Goal: Find specific page/section: Find specific page/section

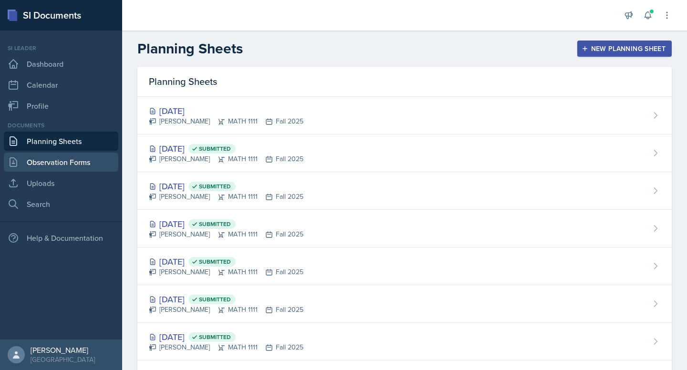
click at [53, 161] on link "Observation Forms" at bounding box center [61, 162] width 114 height 19
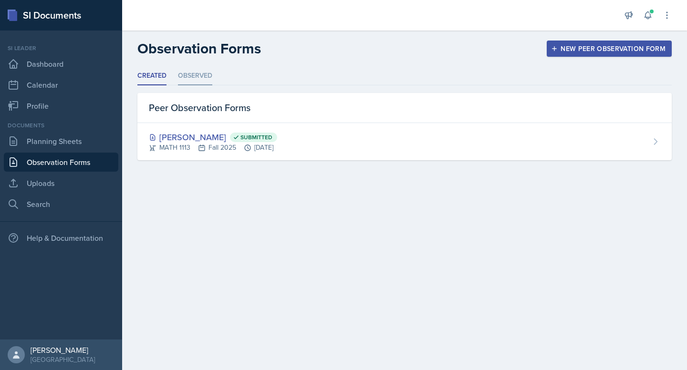
click at [201, 69] on li "Observed" at bounding box center [195, 76] width 34 height 19
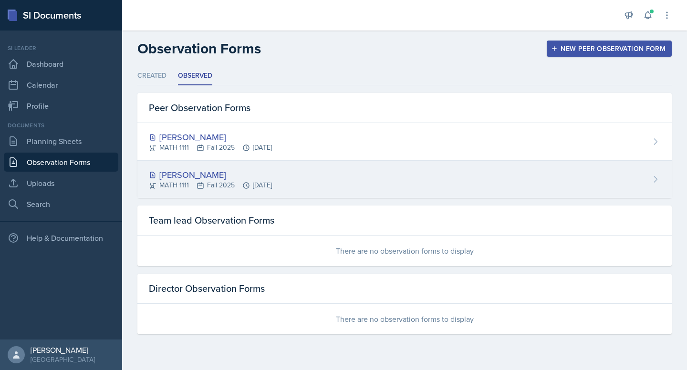
click at [180, 172] on div "[PERSON_NAME]" at bounding box center [210, 174] width 123 height 13
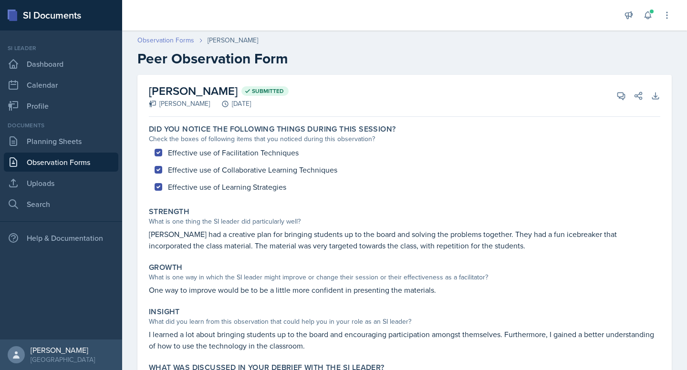
click at [184, 39] on link "Observation Forms" at bounding box center [165, 40] width 57 height 10
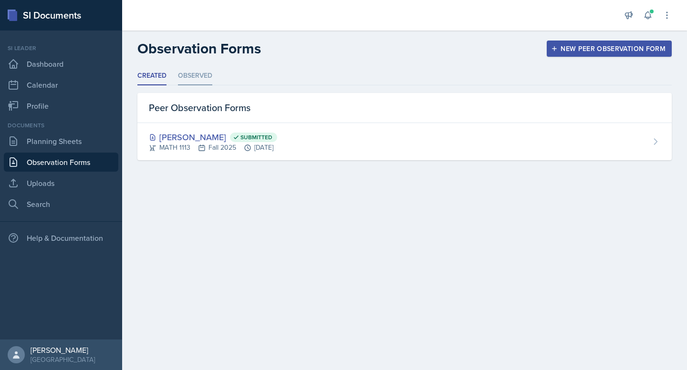
click at [202, 77] on li "Observed" at bounding box center [195, 76] width 34 height 19
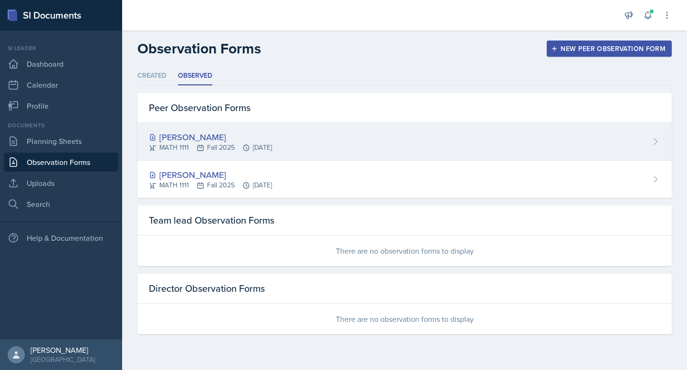
click at [175, 139] on div "[PERSON_NAME]" at bounding box center [210, 137] width 123 height 13
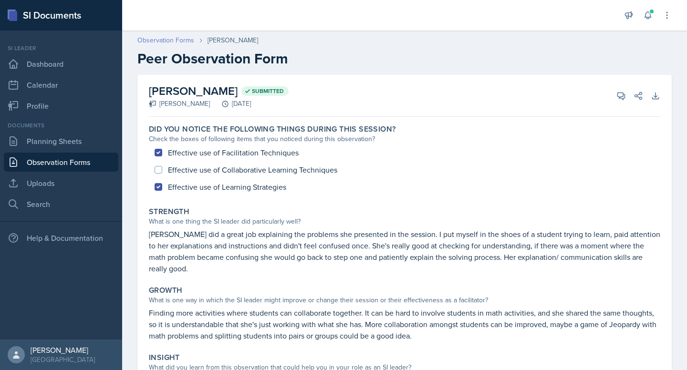
click at [162, 40] on link "Observation Forms" at bounding box center [165, 40] width 57 height 10
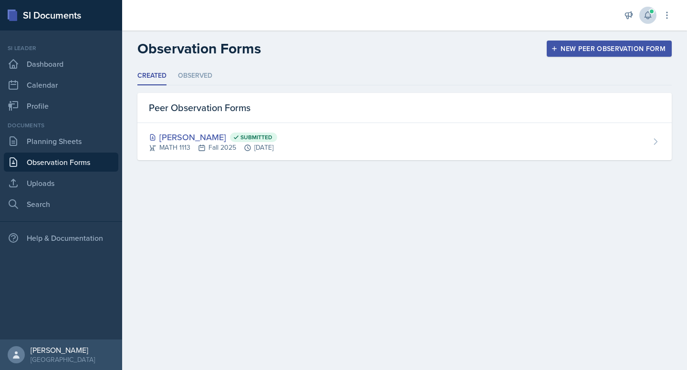
click at [652, 16] on icon at bounding box center [648, 15] width 10 height 10
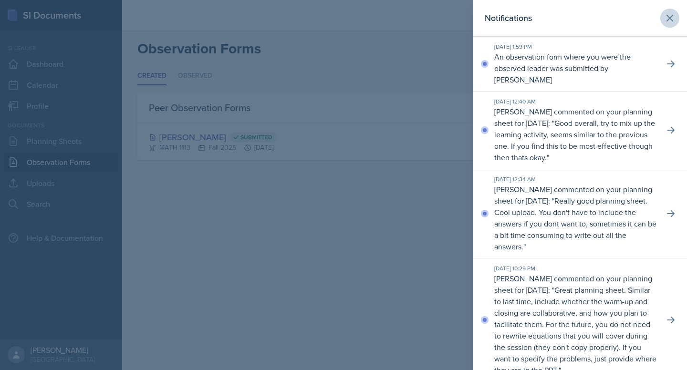
click at [673, 18] on icon at bounding box center [669, 17] width 11 height 11
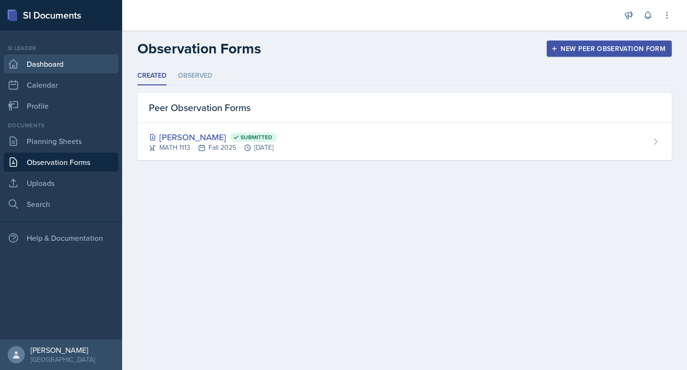
click at [49, 70] on link "Dashboard" at bounding box center [61, 63] width 114 height 19
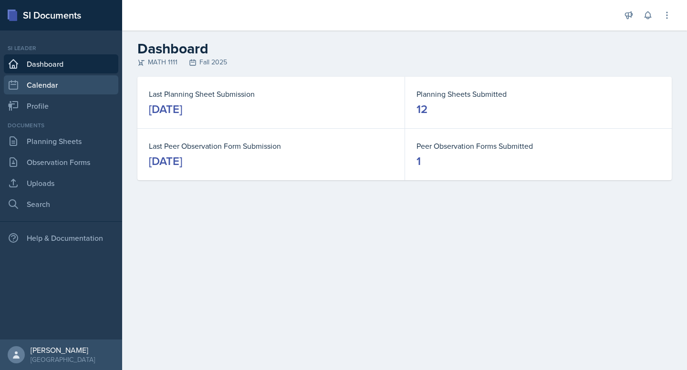
click at [49, 90] on link "Calendar" at bounding box center [61, 84] width 114 height 19
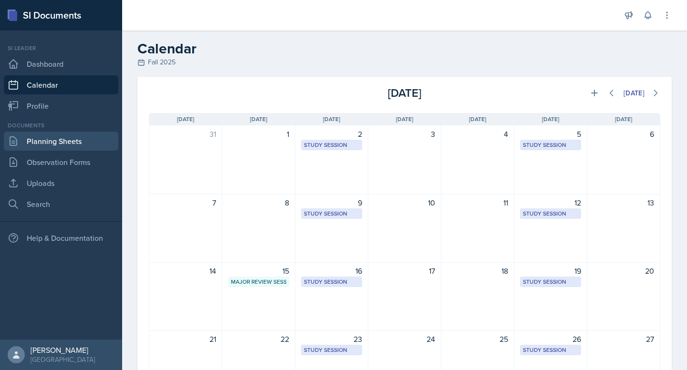
click at [60, 145] on link "Planning Sheets" at bounding box center [61, 141] width 114 height 19
